Goal: Transaction & Acquisition: Book appointment/travel/reservation

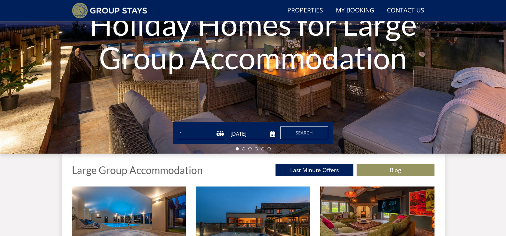
scroll to position [177, 0]
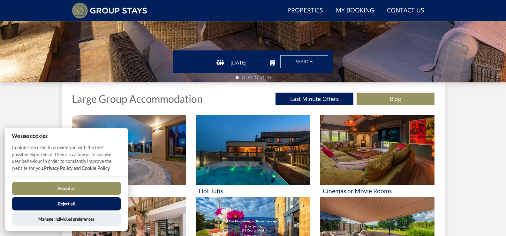
click at [72, 202] on button "Reject all" at bounding box center [66, 203] width 109 height 13
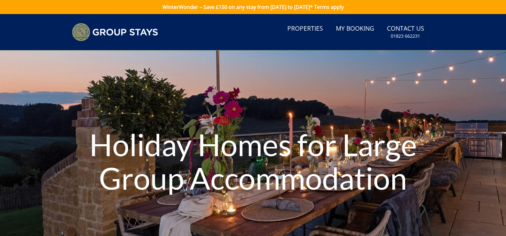
type input "[DATE]"
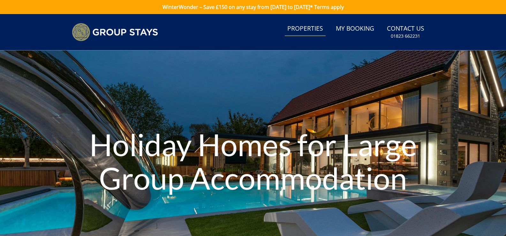
click at [315, 32] on link "Properties" at bounding box center [305, 29] width 41 height 14
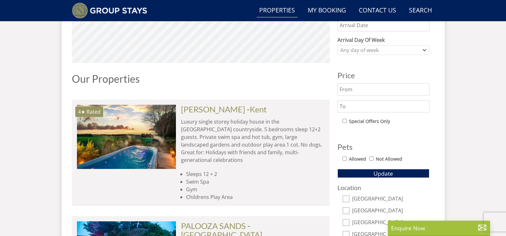
scroll to position [218, 0]
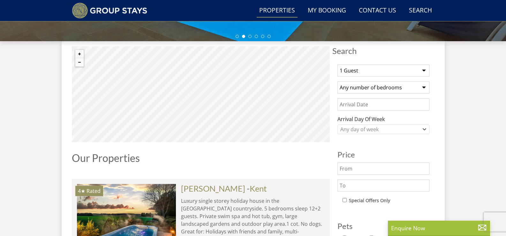
click at [369, 89] on select "Any number of bedrooms 3 Bedrooms 4 Bedrooms 5 Bedrooms 6 Bedrooms 7 Bedrooms 8…" at bounding box center [383, 87] width 92 height 12
click at [364, 73] on select "1 Guest 2 Guests 3 Guests 4 Guests 5 Guests 6 Guests 7 Guests 8 Guests 9 Guests…" at bounding box center [383, 70] width 92 height 12
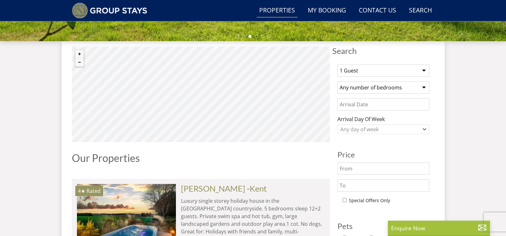
select select "20"
click at [337, 64] on select "1 Guest 2 Guests 3 Guests 4 Guests 5 Guests 6 Guests 7 Guests 8 Guests 9 Guests…" at bounding box center [383, 70] width 92 height 12
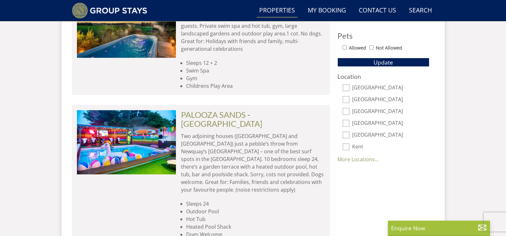
scroll to position [409, 0]
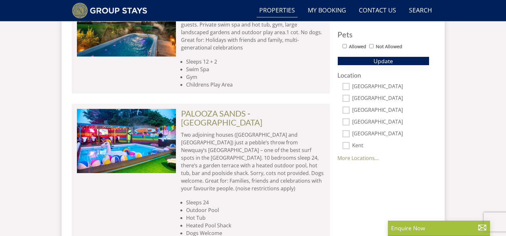
click at [380, 63] on span "Update" at bounding box center [383, 61] width 19 height 8
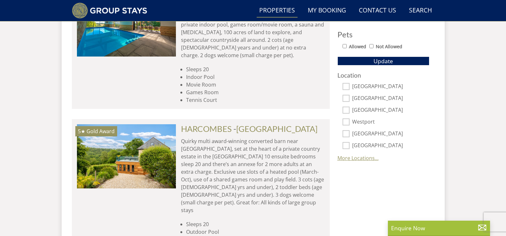
click at [366, 157] on link "More Locations..." at bounding box center [357, 158] width 41 height 7
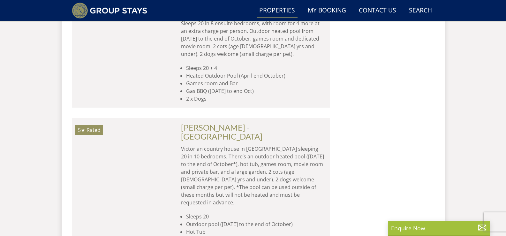
scroll to position [1144, 0]
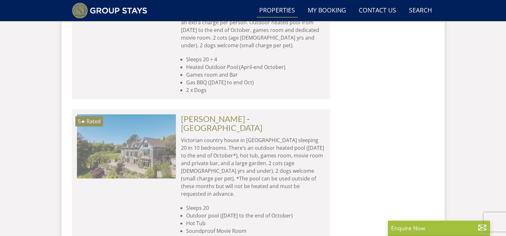
click at [152, 114] on img at bounding box center [126, 146] width 99 height 64
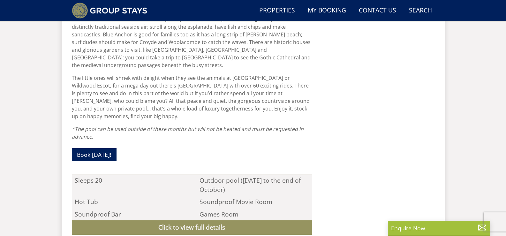
scroll to position [510, 0]
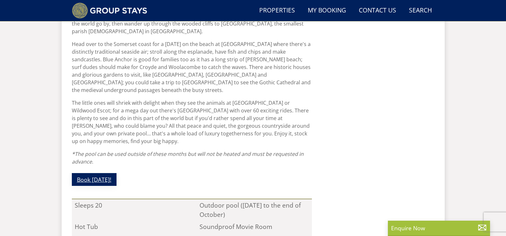
click at [99, 173] on link "Book [DATE]!" at bounding box center [94, 179] width 45 height 12
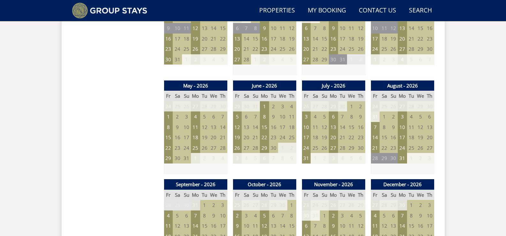
scroll to position [479, 0]
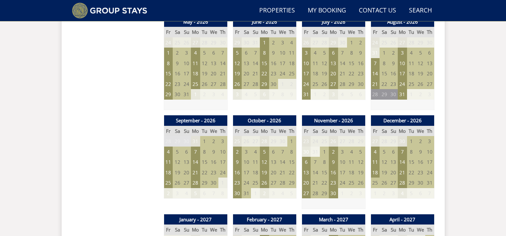
click at [204, 140] on td "1" at bounding box center [204, 141] width 9 height 11
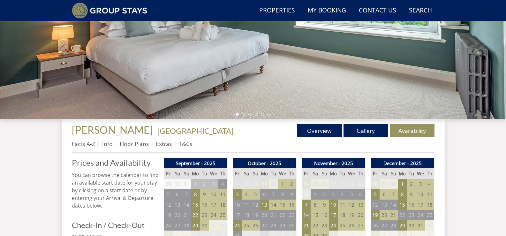
scroll to position [96, 0]
